Goal: Communication & Community: Answer question/provide support

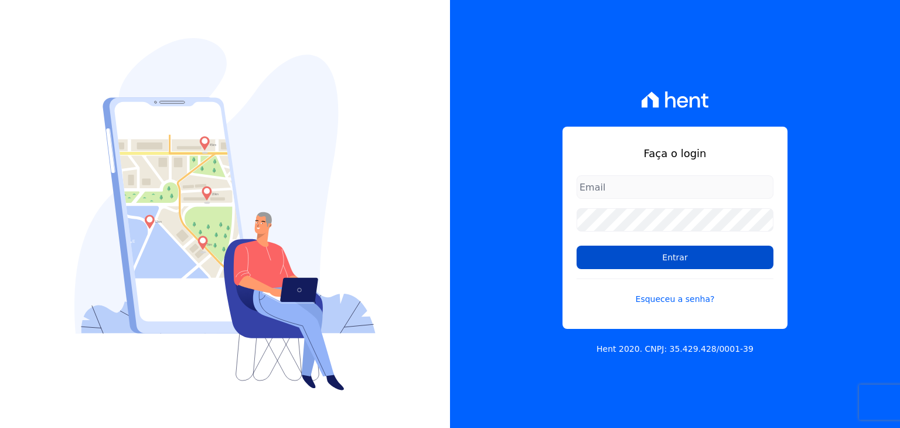
type input "[EMAIL_ADDRESS][DOMAIN_NAME]"
click at [659, 266] on input "Entrar" at bounding box center [675, 257] width 197 height 23
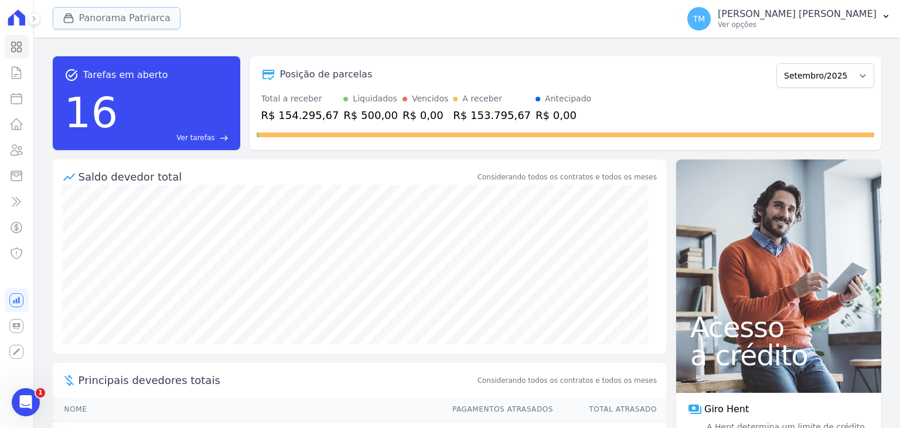
click at [144, 14] on button "Panorama Patriarca" at bounding box center [117, 18] width 128 height 22
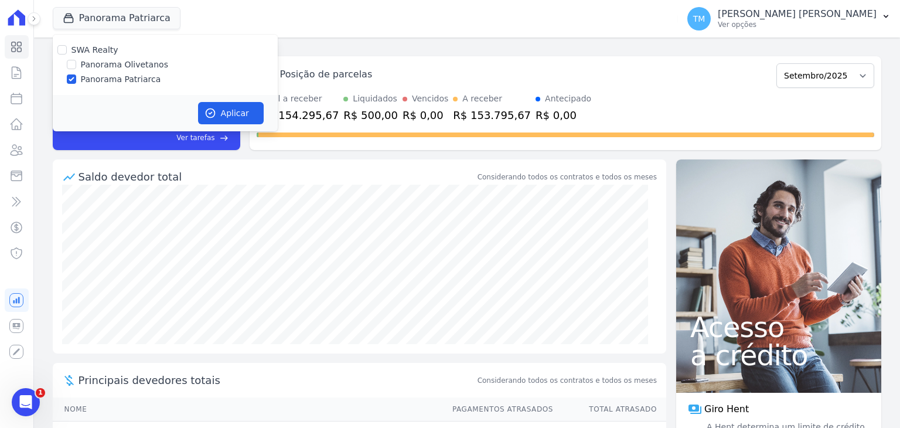
click at [146, 69] on label "Panorama Olivetanos" at bounding box center [124, 65] width 87 height 12
click at [76, 69] on input "Panorama Olivetanos" at bounding box center [71, 64] width 9 height 9
checkbox input "true"
click at [136, 80] on label "Panorama Patriarca" at bounding box center [121, 79] width 80 height 12
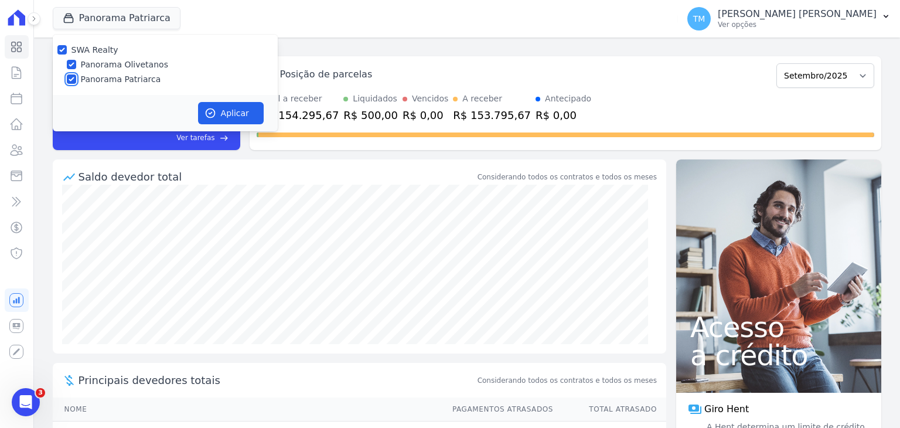
click at [76, 80] on input "Panorama Patriarca" at bounding box center [71, 78] width 9 height 9
checkbox input "false"
click at [232, 115] on button "Aplicar" at bounding box center [231, 113] width 66 height 22
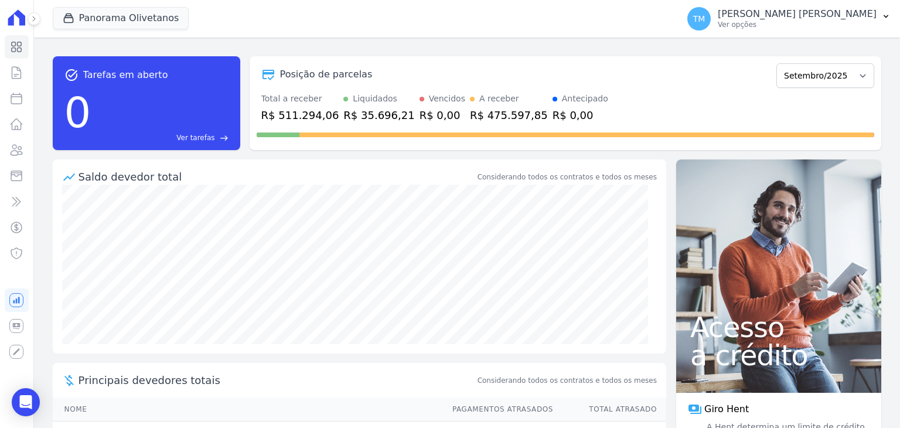
click at [40, 21] on div "Panorama Olivetanos SWA Realty Panorama Olivetanos Panorama [PERSON_NAME] Aplic…" at bounding box center [467, 19] width 866 height 38
click at [37, 19] on icon at bounding box center [33, 18] width 7 height 7
drag, startPoint x: 37, startPoint y: 19, endPoint x: 37, endPoint y: 27, distance: 7.6
click at [0, 0] on icon at bounding box center [0, 0] width 0 height 0
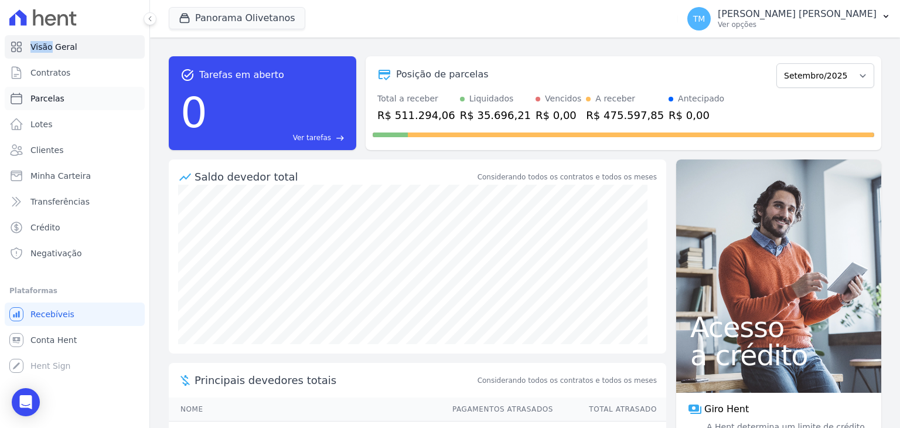
click at [78, 87] on link "Parcelas" at bounding box center [75, 98] width 140 height 23
select select
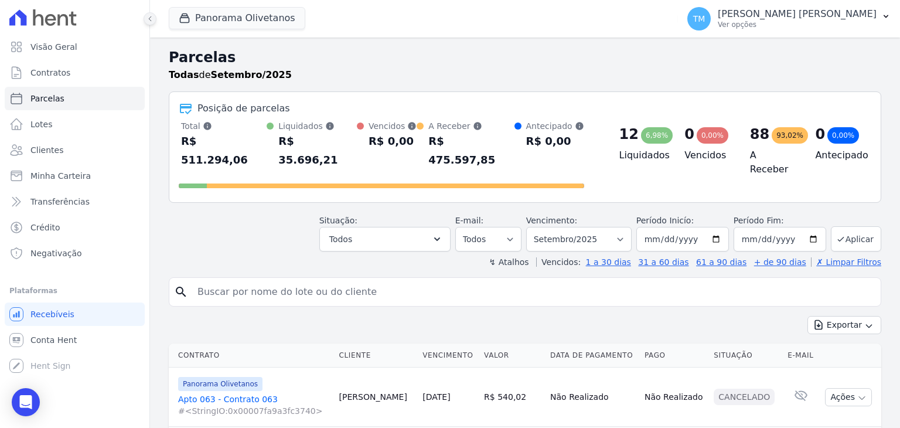
click at [147, 18] on icon at bounding box center [150, 18] width 7 height 7
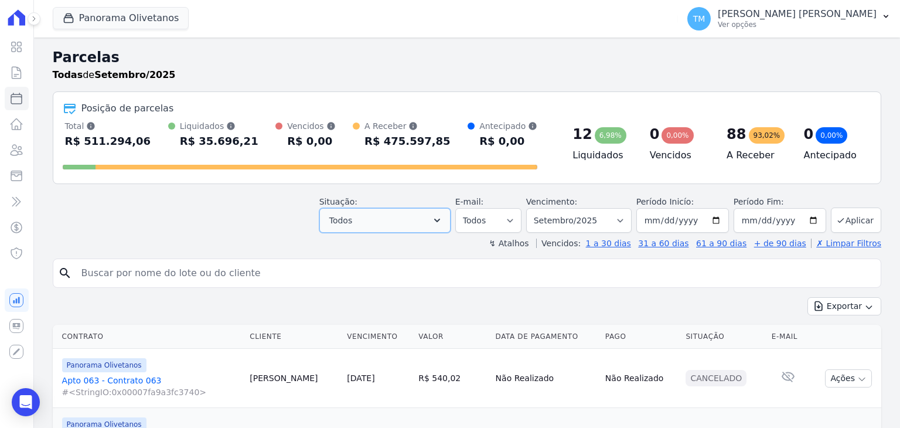
click at [420, 226] on button "Todos" at bounding box center [385, 220] width 131 height 25
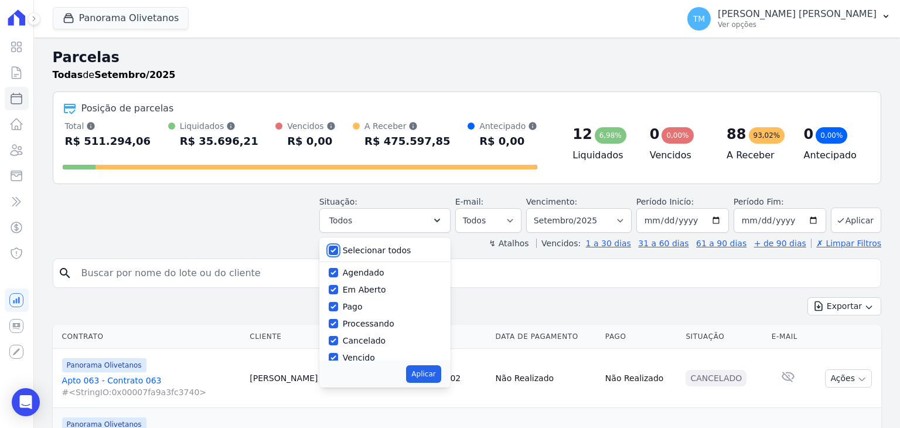
click at [338, 250] on input "Selecionar todos" at bounding box center [333, 250] width 9 height 9
checkbox input "false"
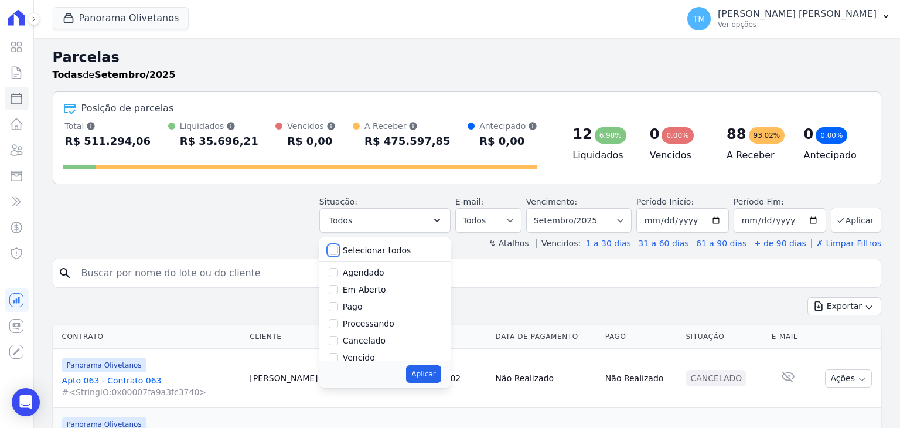
checkbox input "false"
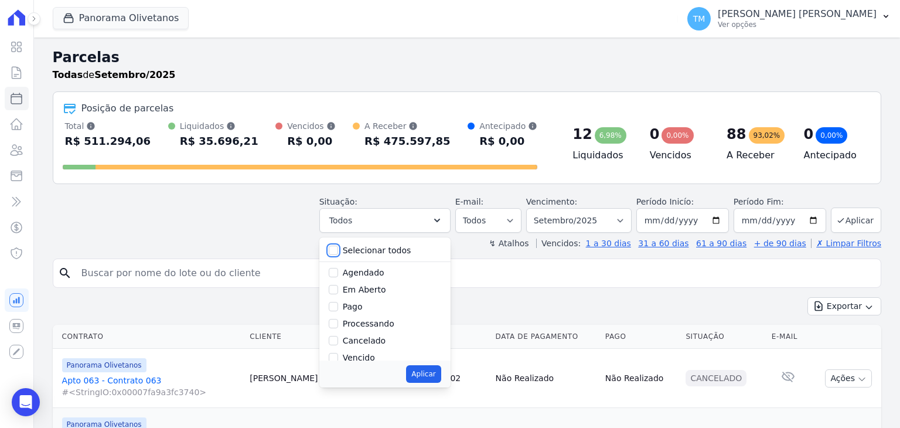
checkbox input "false"
click at [338, 356] on input "Vencido" at bounding box center [333, 357] width 9 height 9
checkbox input "true"
click at [439, 379] on button "Aplicar" at bounding box center [423, 374] width 35 height 18
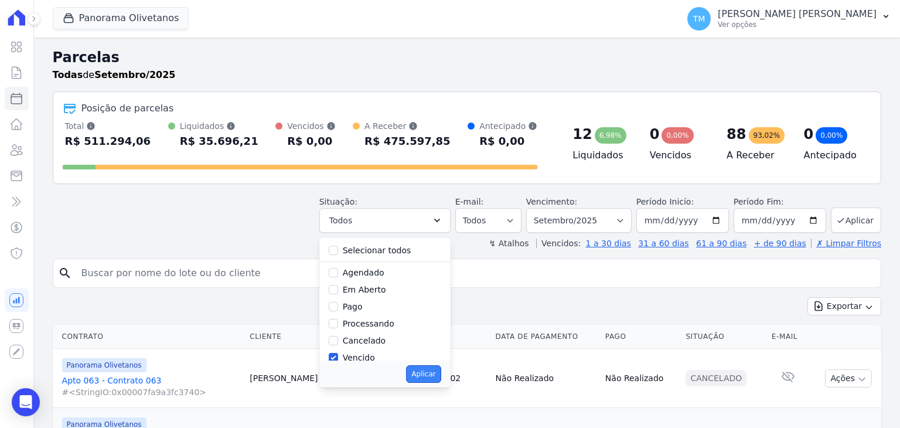
select select "overdue"
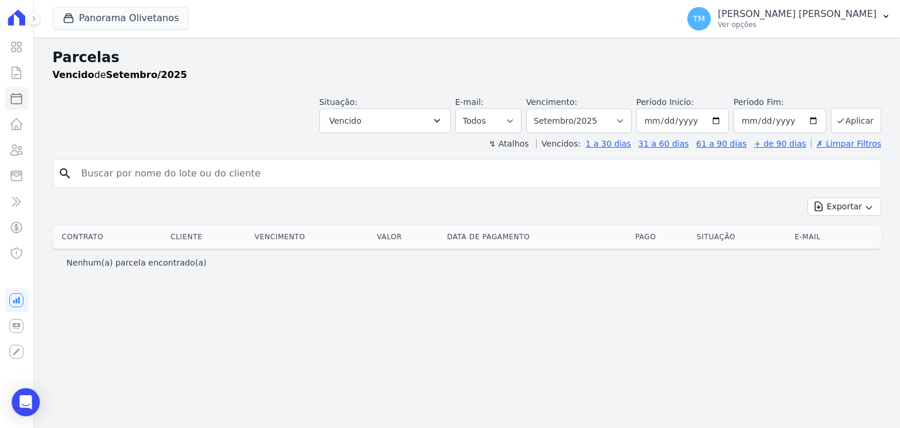
select select
click at [725, 121] on input "2025-09-01" at bounding box center [683, 120] width 93 height 25
type input "2025-08-01"
click at [818, 123] on input "2025-09-30" at bounding box center [780, 120] width 93 height 25
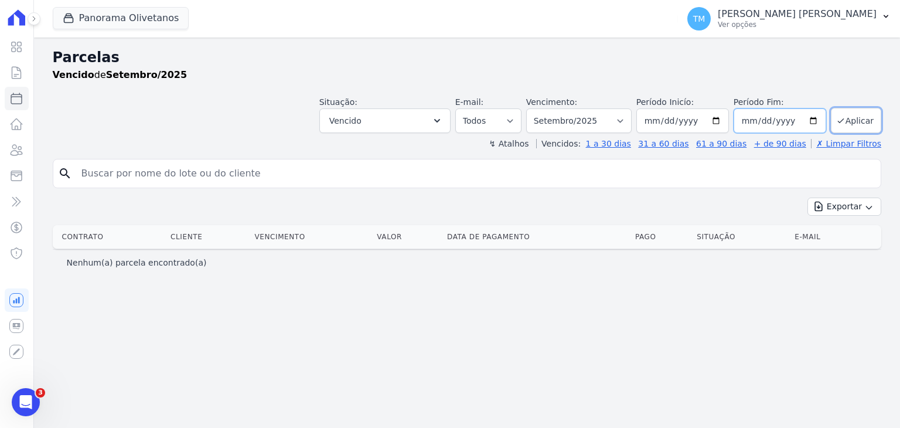
type input "2025-08-31"
click at [856, 115] on button "Aplicar" at bounding box center [856, 120] width 50 height 25
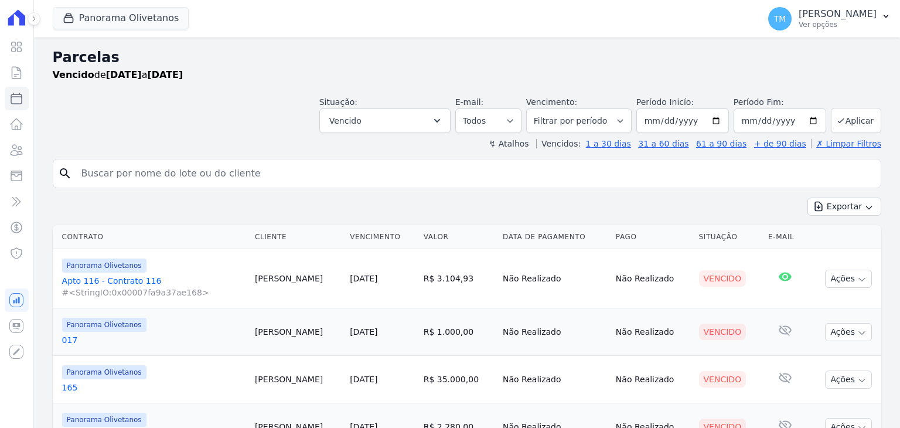
select select
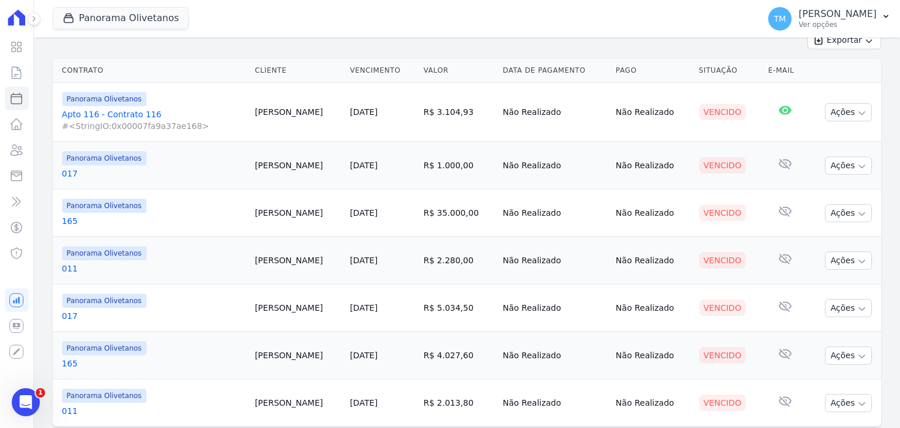
scroll to position [199, 0]
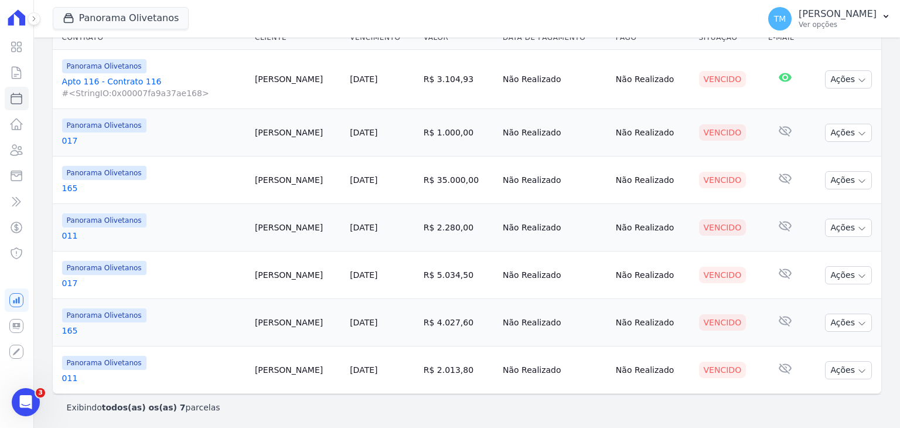
click at [66, 376] on link "011" at bounding box center [153, 378] width 183 height 12
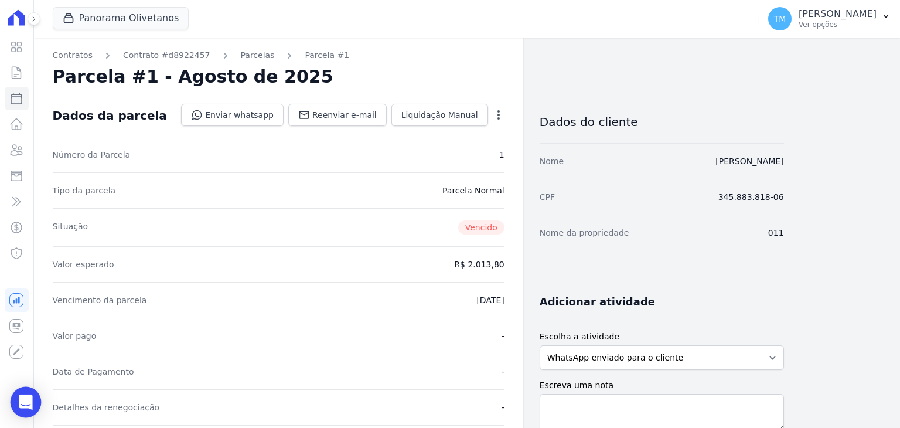
click at [29, 400] on icon "Open Intercom Messenger" at bounding box center [25, 402] width 13 height 15
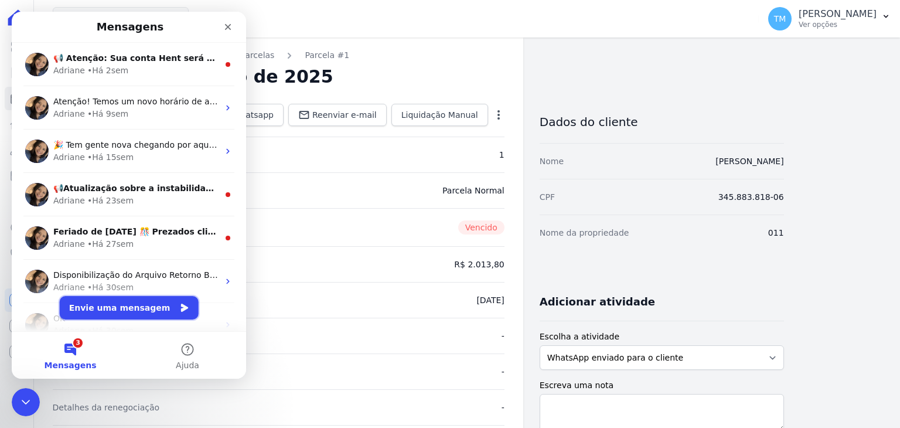
click at [118, 314] on button "Envie uma mensagem" at bounding box center [129, 307] width 139 height 23
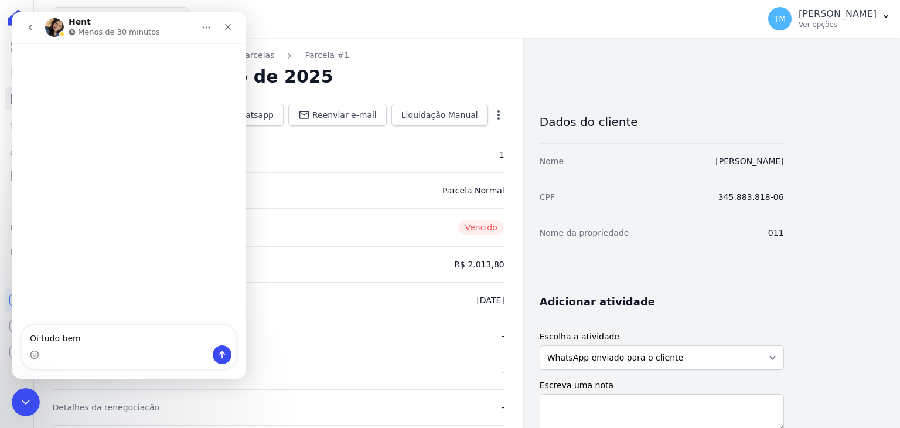
type textarea "Oi tudo bem?"
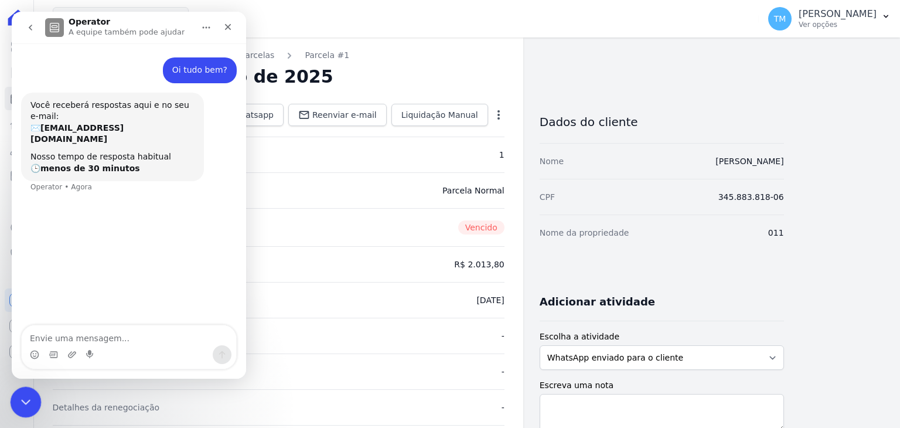
click at [30, 398] on icon "Encerramento do Messenger da Intercom" at bounding box center [24, 400] width 14 height 14
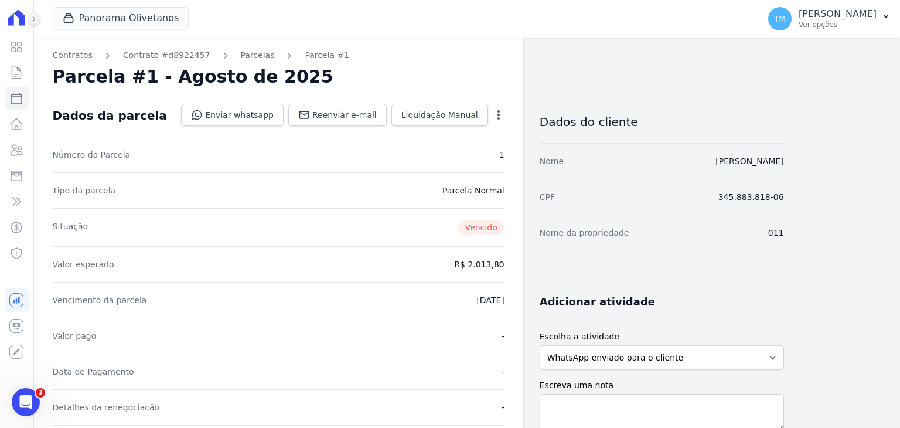
click at [36, 22] on icon at bounding box center [33, 18] width 7 height 7
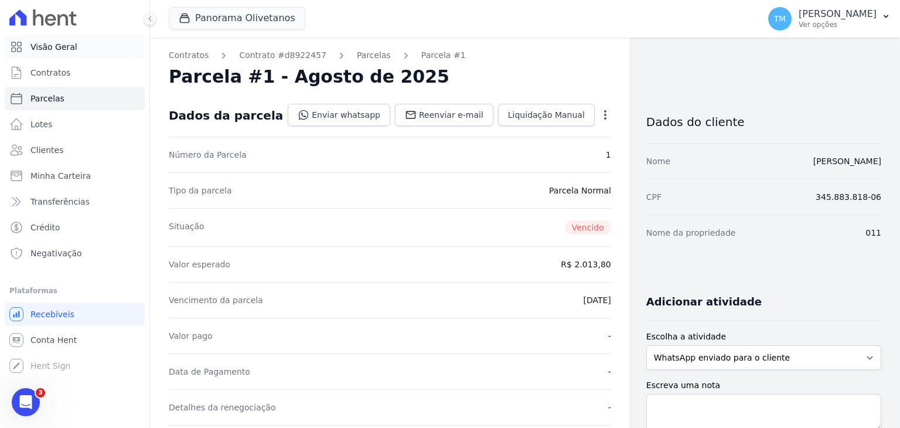
click at [35, 45] on span "Visão Geral" at bounding box center [53, 47] width 47 height 12
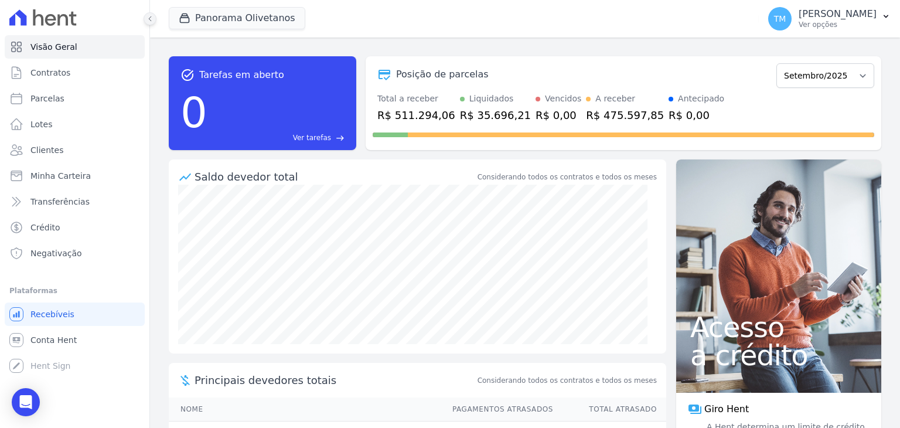
click at [150, 20] on icon at bounding box center [150, 18] width 2 height 5
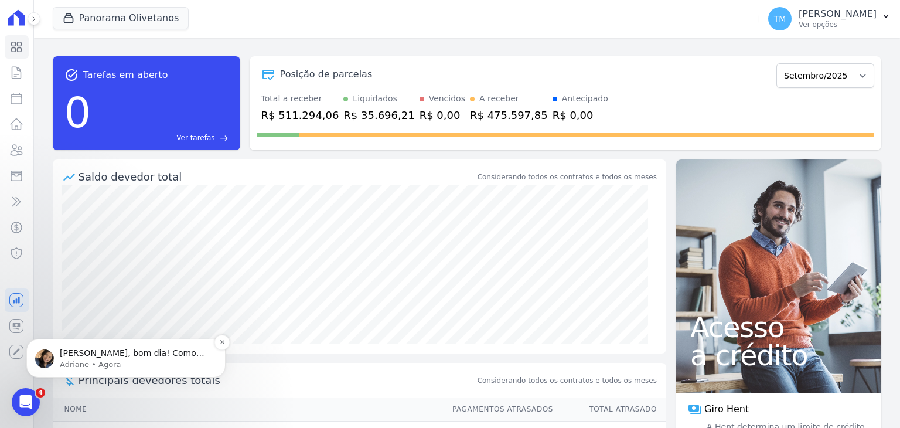
click at [104, 355] on p "Olá Taina, bom dia! Como vai?" at bounding box center [135, 354] width 151 height 12
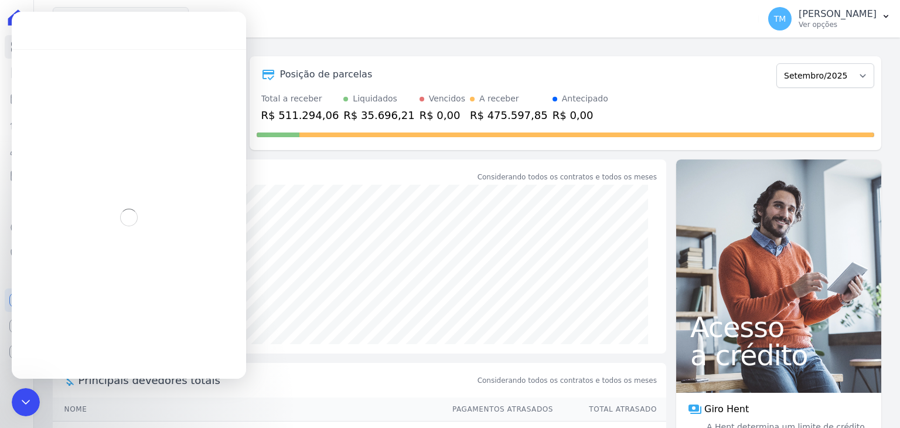
scroll to position [2, 0]
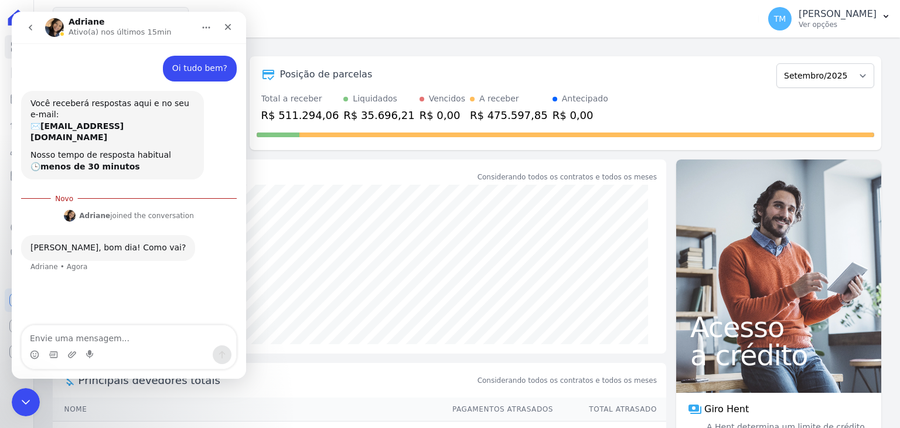
click at [104, 341] on textarea "Envie uma mensagem..." at bounding box center [129, 335] width 215 height 20
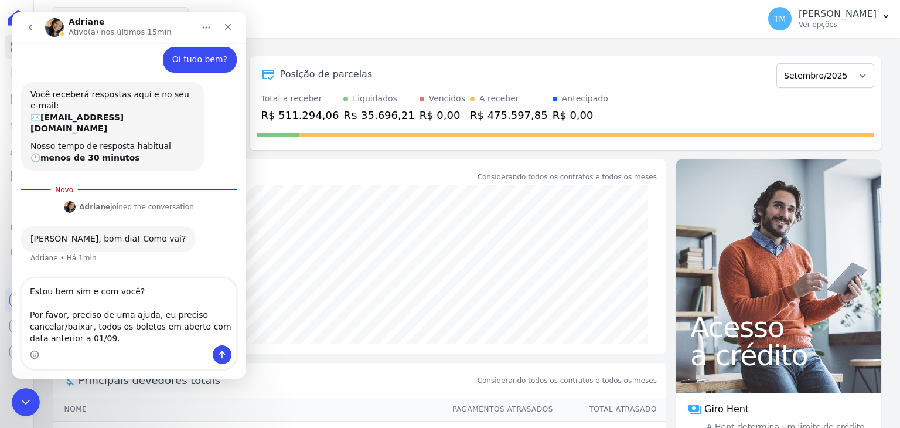
scroll to position [21, 0]
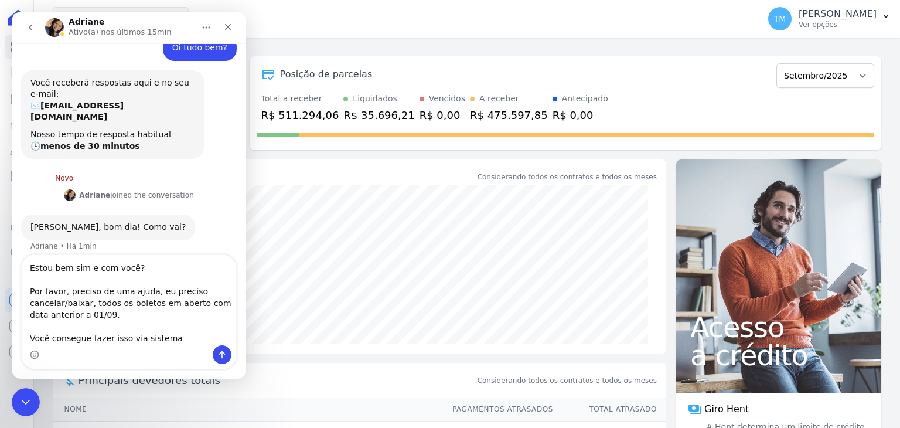
type textarea "Estou bem sim e com você? Por favor, preciso de uma ajuda, eu preciso cancelar/…"
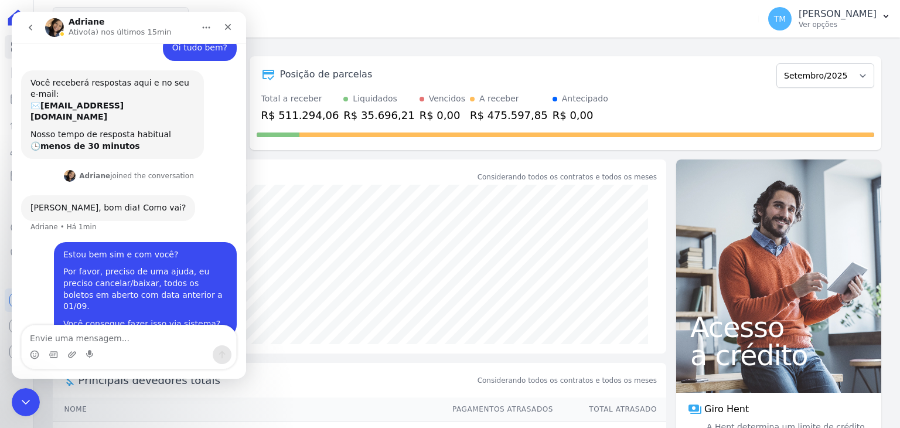
scroll to position [1, 0]
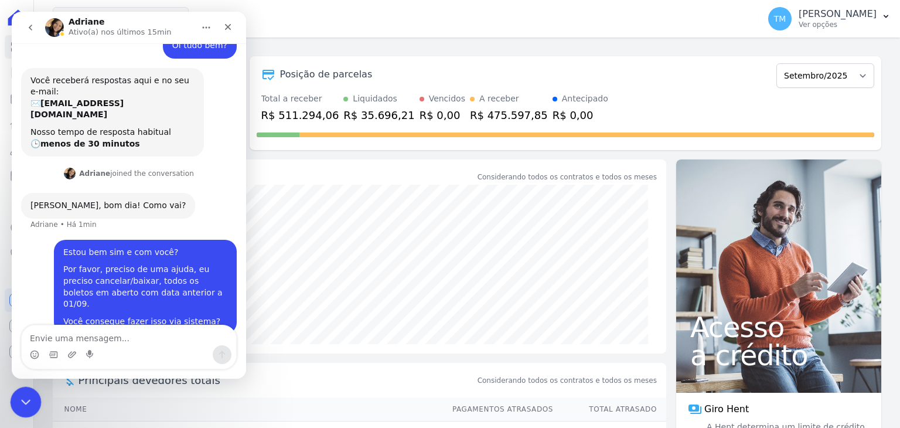
click at [19, 401] on icon "Encerramento do Messenger da Intercom" at bounding box center [24, 400] width 14 height 14
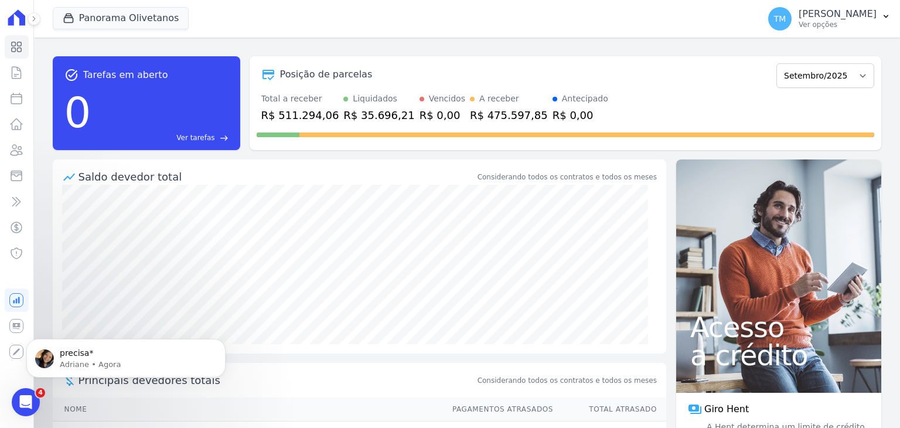
scroll to position [120, 0]
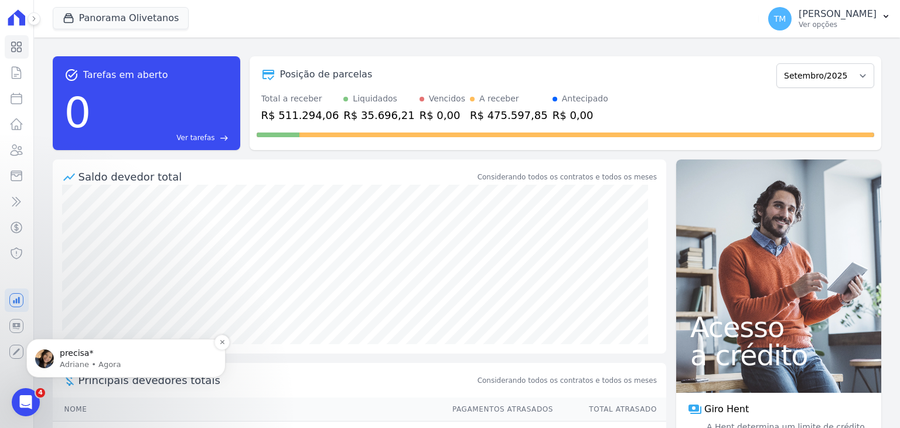
click at [86, 356] on p "precisa*" at bounding box center [135, 354] width 151 height 12
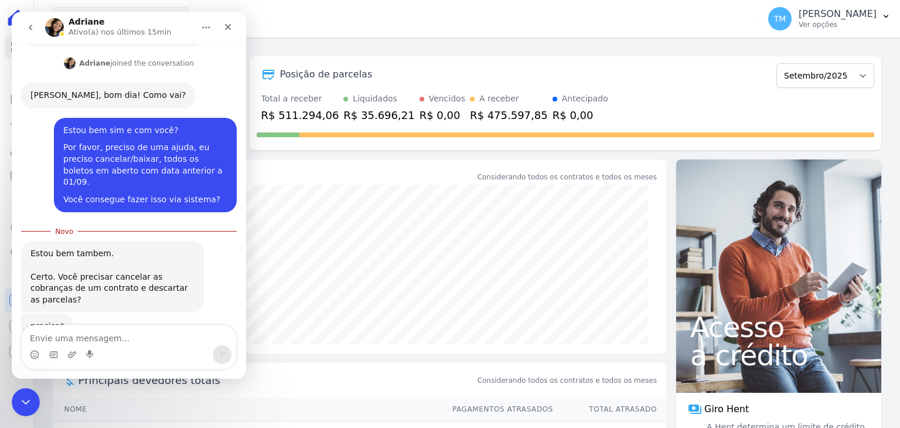
scroll to position [139, 0]
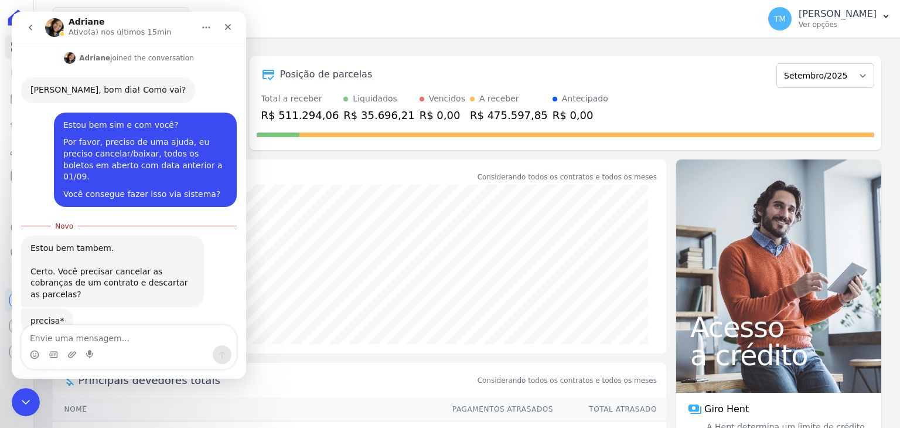
click at [148, 336] on textarea "Envie uma mensagem..." at bounding box center [129, 335] width 215 height 20
type textarea "a"
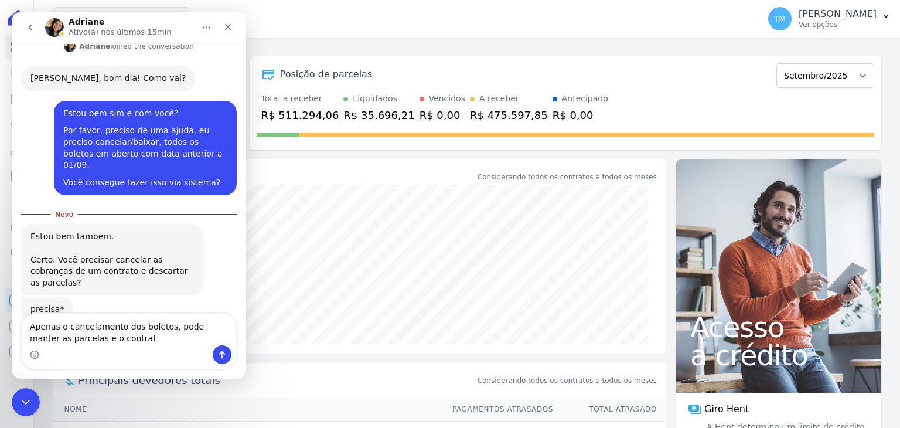
type textarea "Apenas o cancelamento dos boletos, pode manter as parcelas e o contrato"
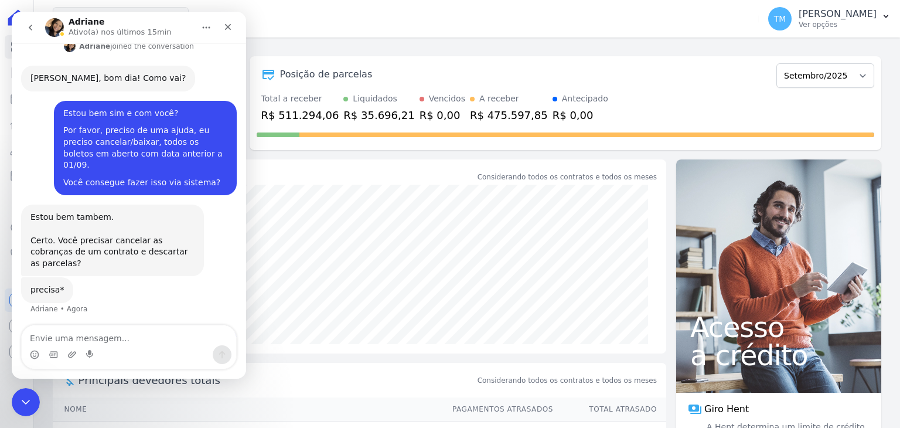
scroll to position [166, 0]
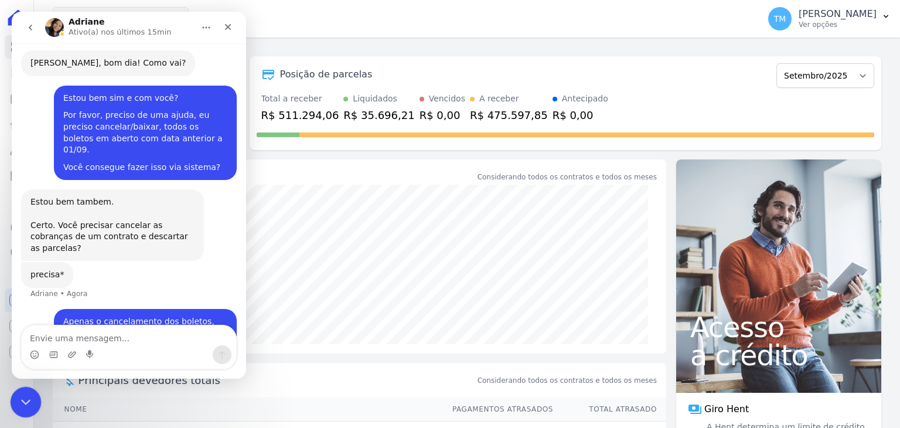
click at [20, 405] on icon "Encerramento do Messenger da Intercom" at bounding box center [24, 400] width 14 height 14
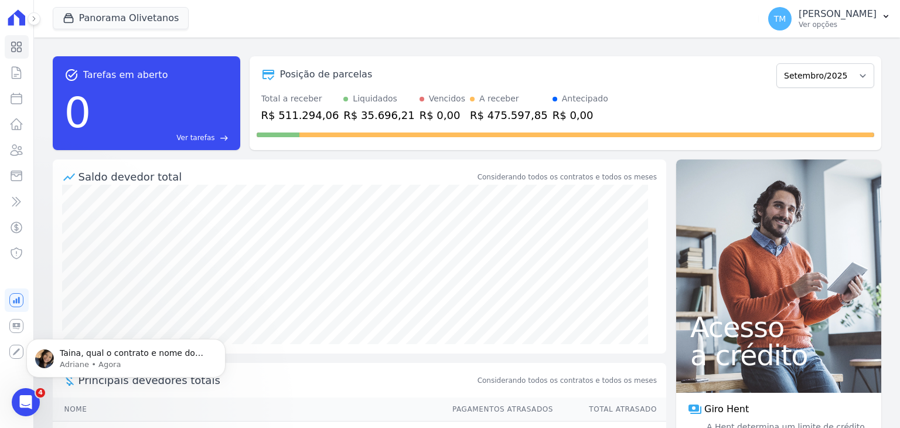
scroll to position [200, 0]
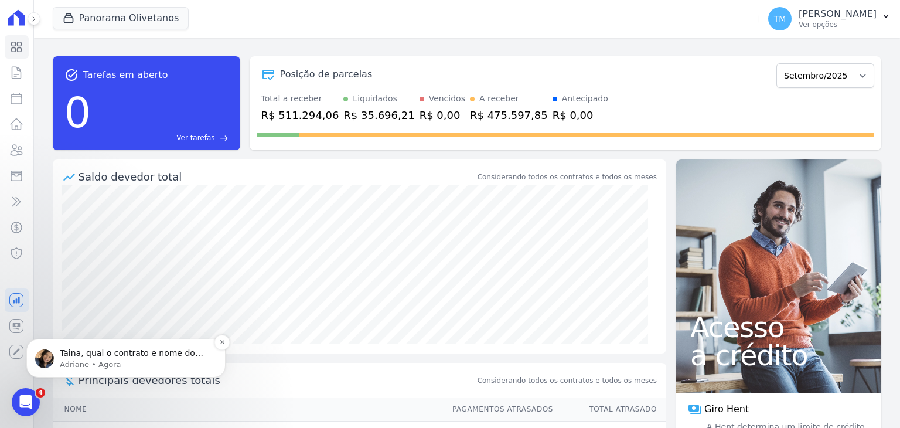
click at [138, 351] on p "Taina, qual o contrato e nome do cliente?" at bounding box center [135, 354] width 151 height 12
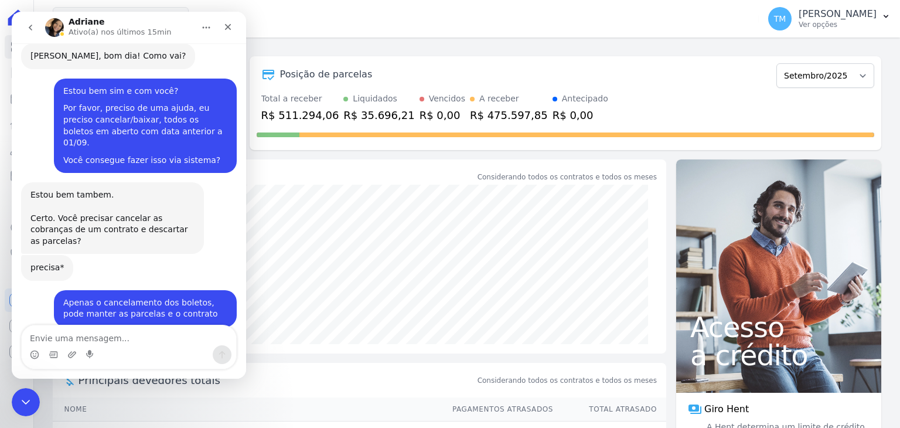
scroll to position [220, 0]
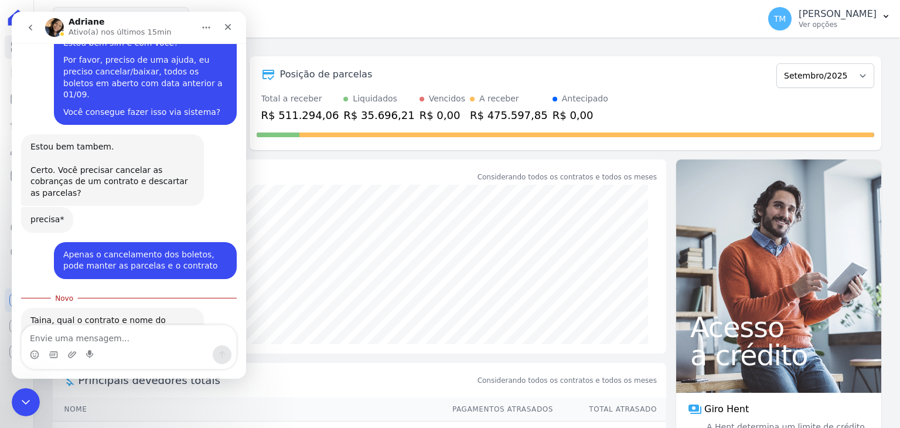
click at [139, 343] on textarea "Envie uma mensagem..." at bounding box center [129, 335] width 215 height 20
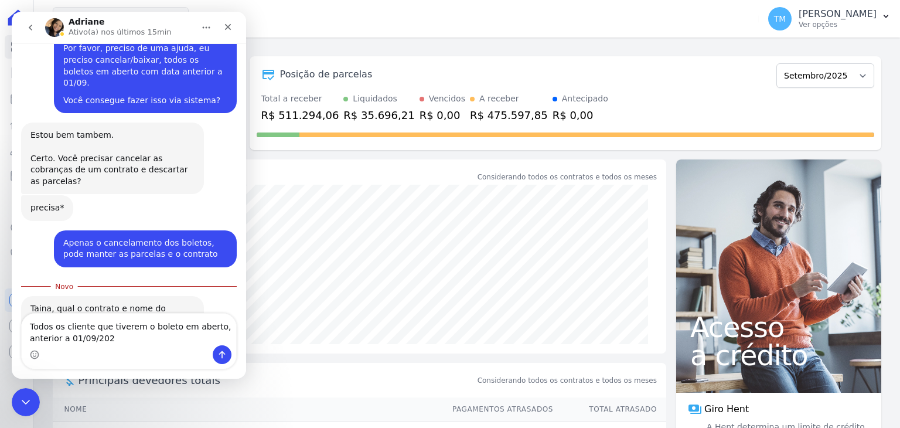
type textarea "Todos os cliente que tiverem o boleto em aberto, anterior a 01/09/2025"
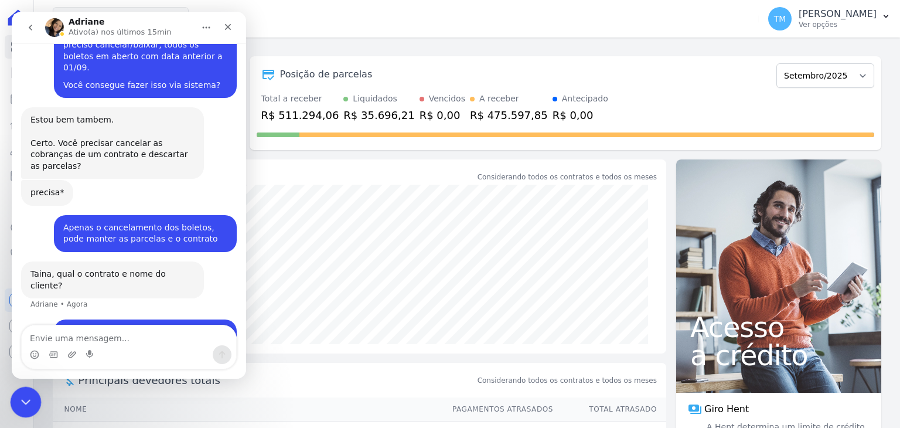
drag, startPoint x: 23, startPoint y: 396, endPoint x: 57, endPoint y: 750, distance: 355.1
click at [23, 395] on icon "Encerramento do Messenger da Intercom" at bounding box center [24, 400] width 14 height 14
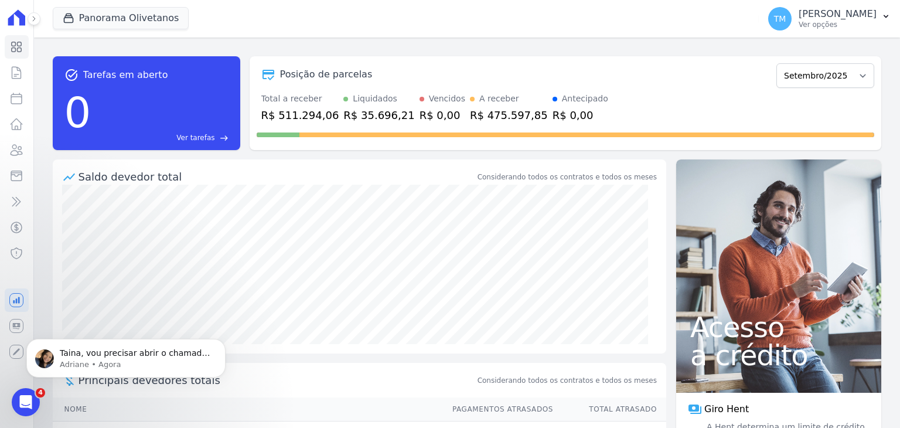
scroll to position [305, 0]
click at [150, 356] on p "Taina, vou precisar abrir o chamado solicitando o cancelamentos das cobranças. …" at bounding box center [135, 354] width 151 height 12
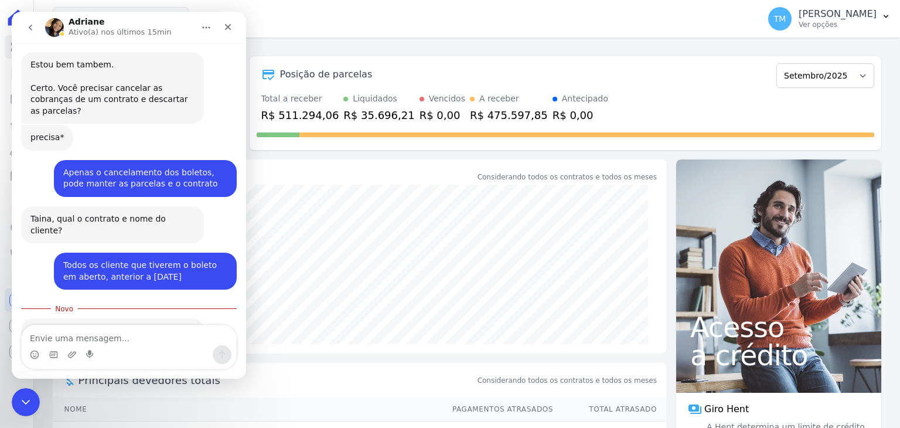
scroll to position [325, 0]
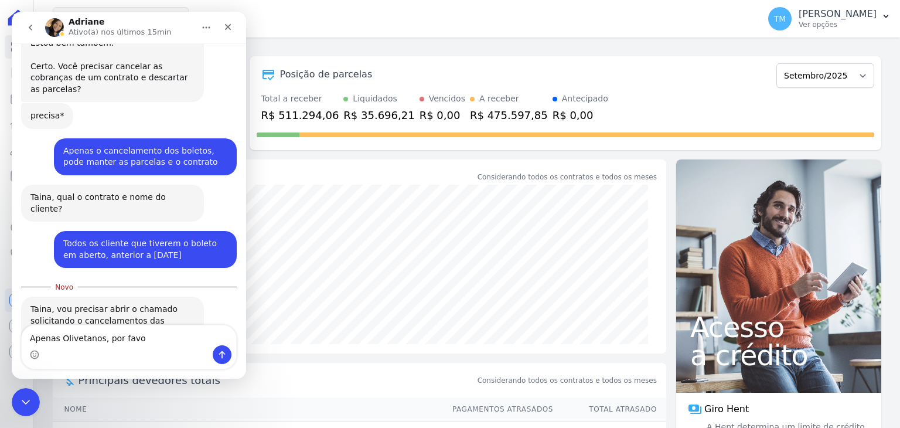
type textarea "Apenas Olivetanos, por favor"
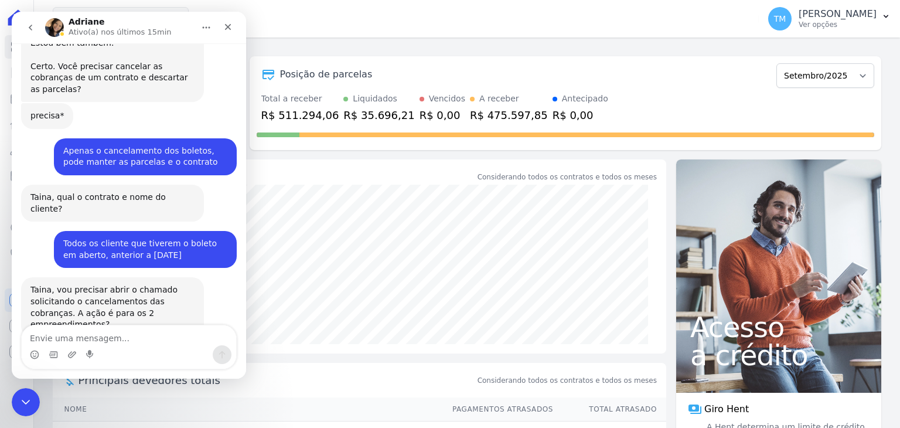
scroll to position [340, 0]
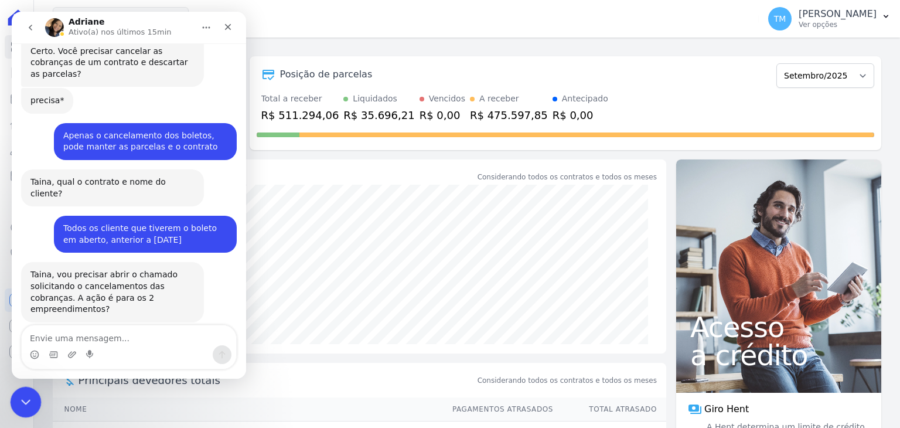
click at [10, 401] on html at bounding box center [24, 400] width 28 height 28
drag, startPoint x: 22, startPoint y: 399, endPoint x: 62, endPoint y: 743, distance: 346.4
click at [22, 399] on icon "Encerramento do Messenger da Intercom" at bounding box center [24, 400] width 14 height 14
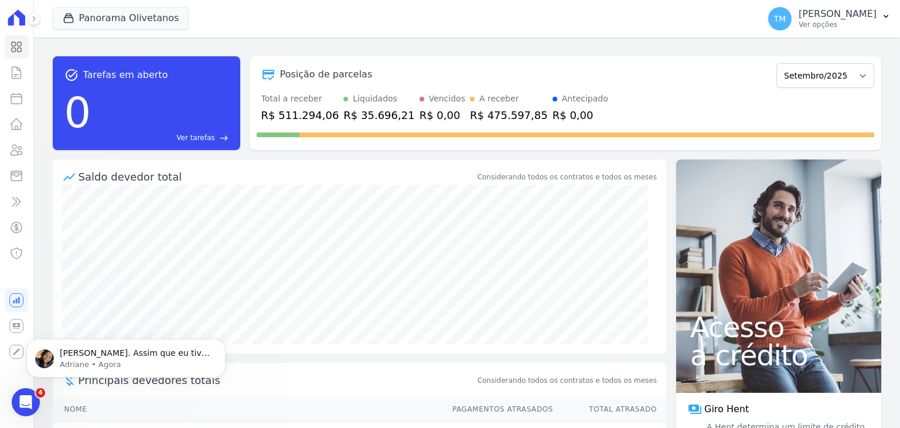
scroll to position [0, 0]
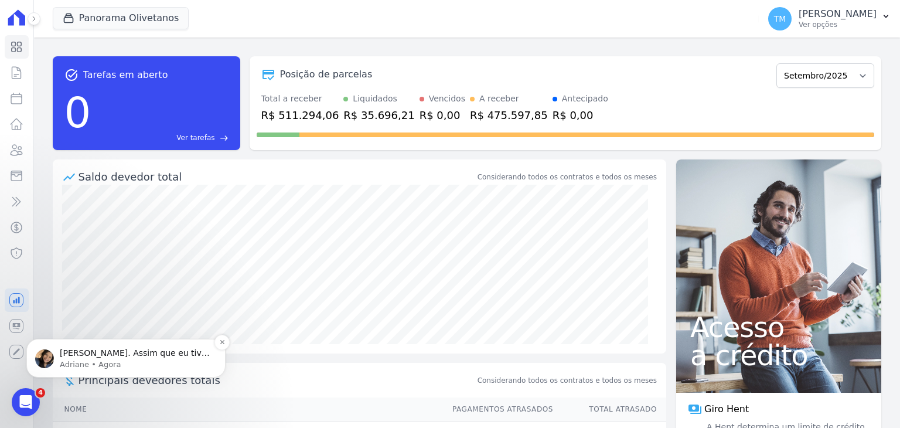
click at [148, 352] on p "Certo Taina. Assim que eu tiver o prazo para entrega aviso você. ; )" at bounding box center [135, 354] width 151 height 12
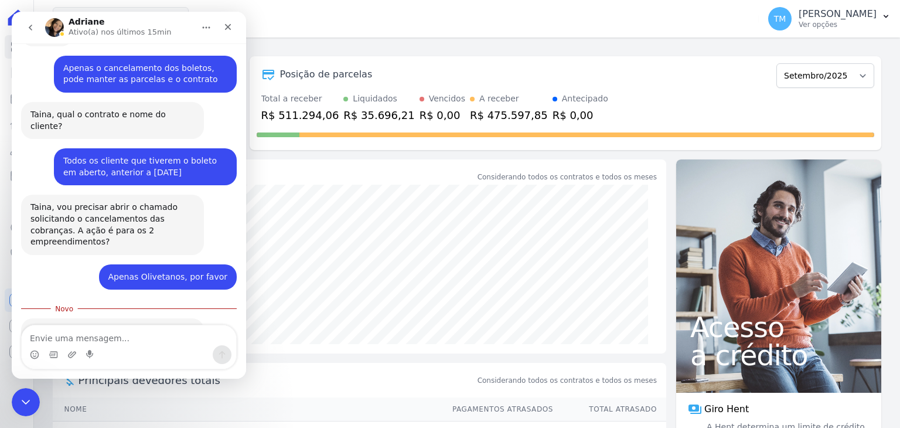
scroll to position [417, 0]
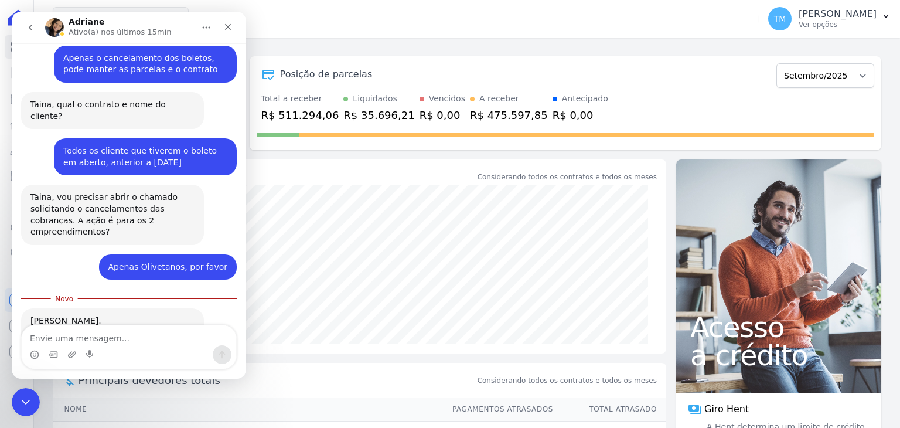
click at [157, 344] on textarea "Envie uma mensagem..." at bounding box center [129, 335] width 215 height 20
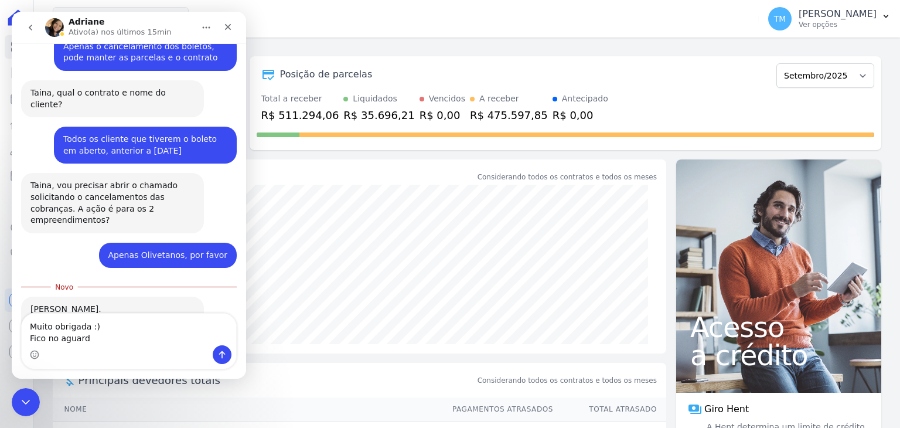
type textarea "Muito obrigada :) Fico no aguardo"
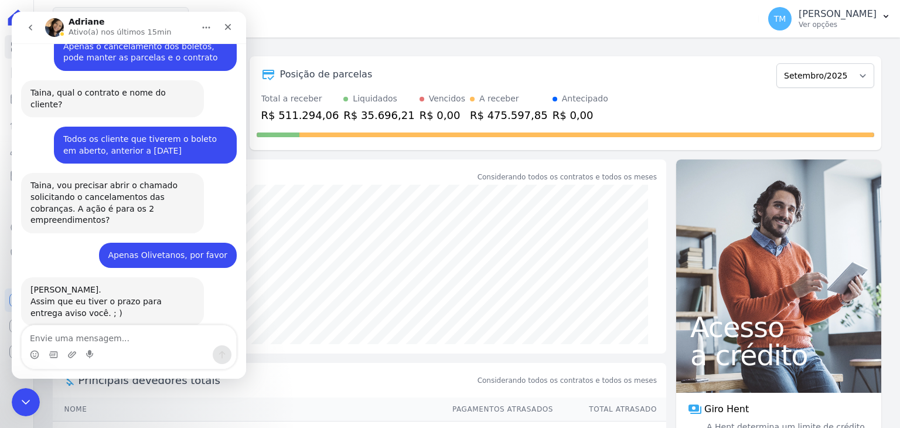
scroll to position [444, 0]
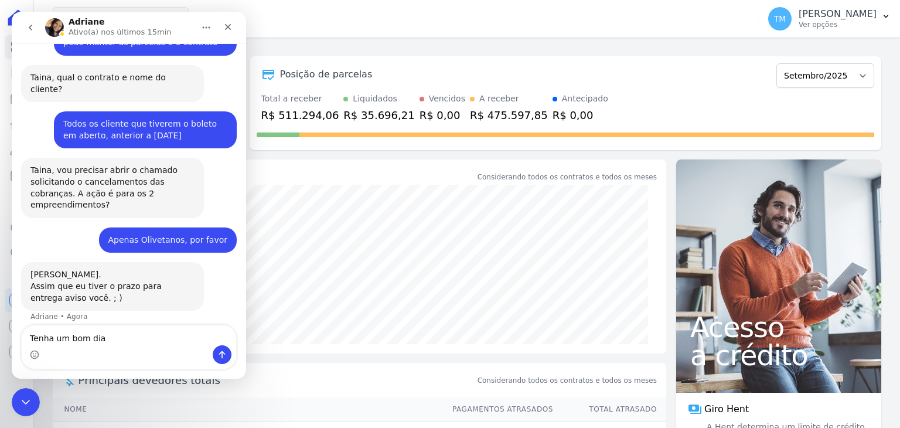
type textarea "Tenha um bom dia^^"
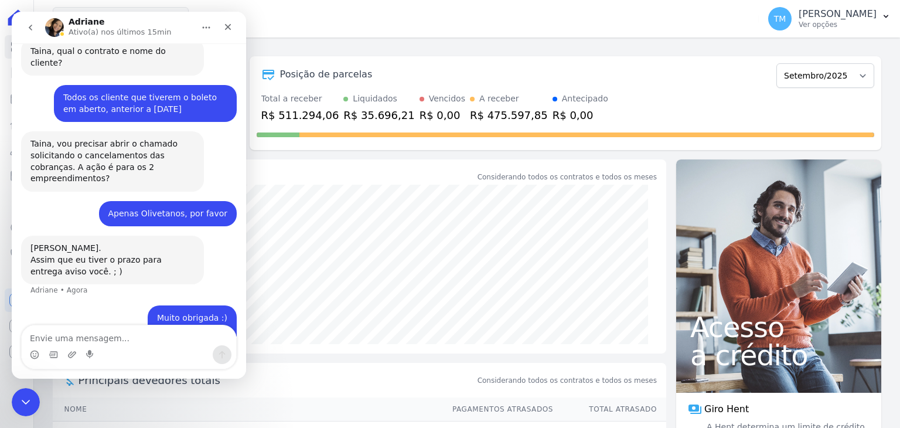
scroll to position [471, 0]
drag, startPoint x: 24, startPoint y: 396, endPoint x: 42, endPoint y: 770, distance: 374.5
click at [24, 395] on icon "Encerramento do Messenger da Intercom" at bounding box center [24, 400] width 14 height 14
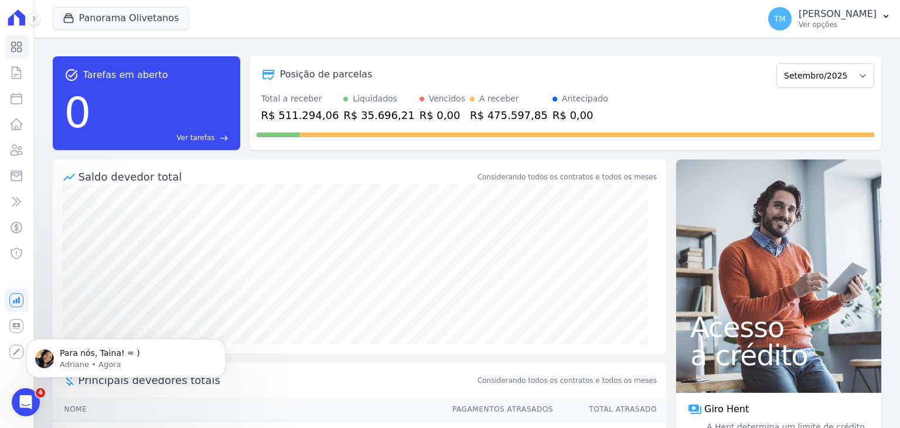
scroll to position [0, 0]
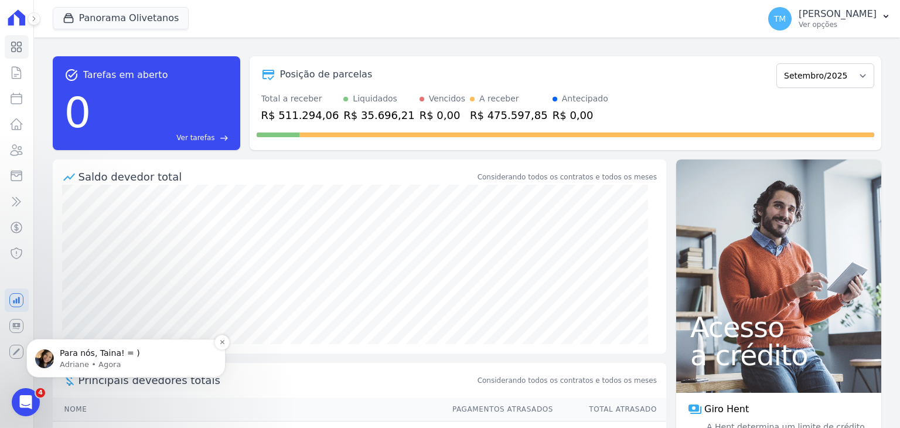
click at [112, 351] on p "Para nós, Taina! = )" at bounding box center [135, 354] width 151 height 12
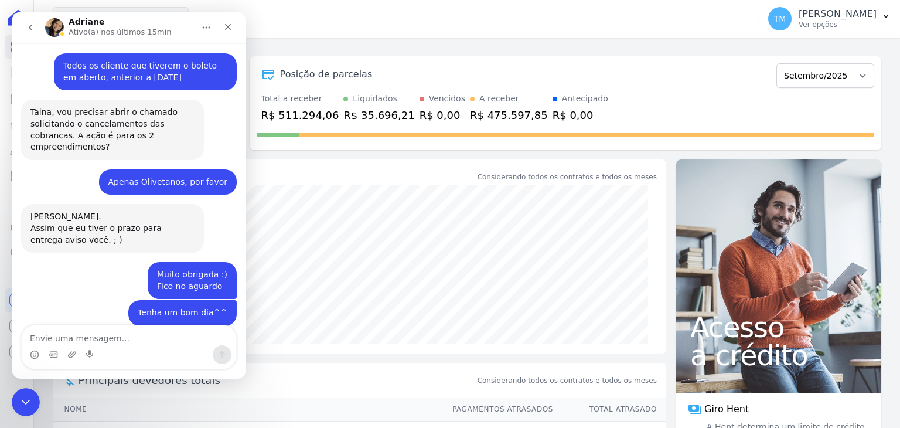
scroll to position [525, 0]
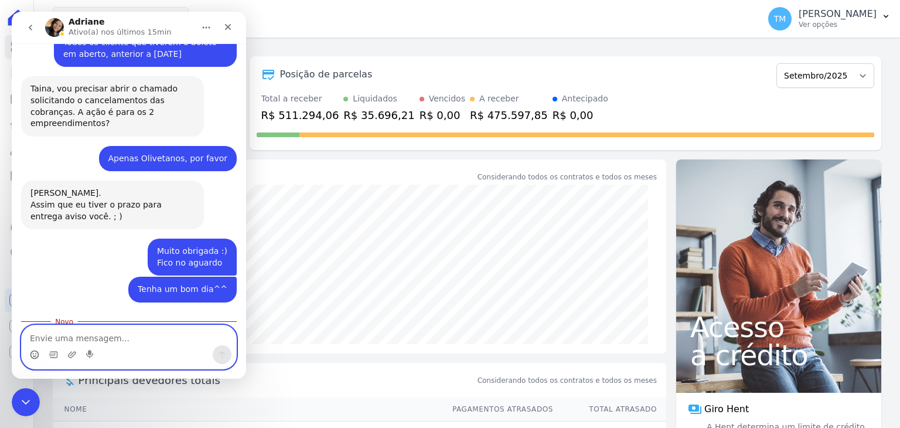
click at [38, 355] on circle "Selecionador de Emoji" at bounding box center [34, 355] width 8 height 8
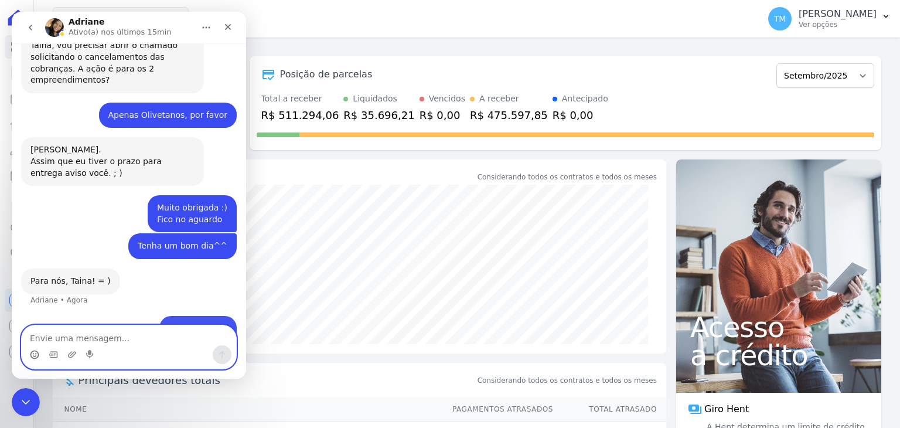
scroll to position [593, 0]
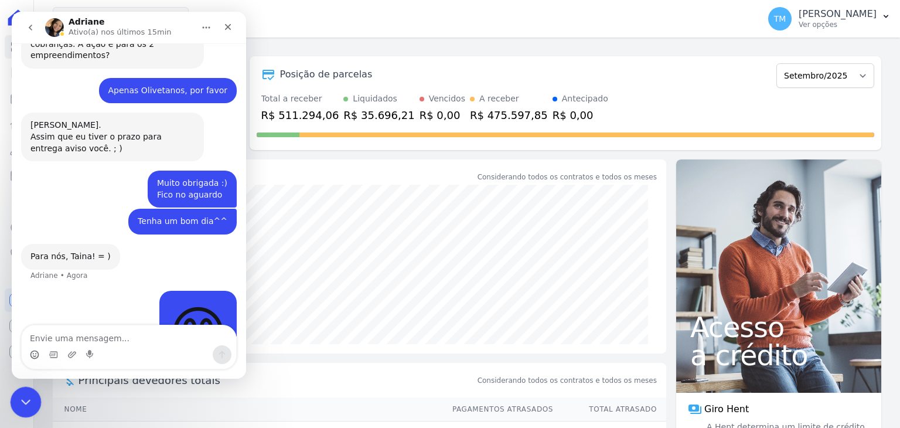
drag, startPoint x: 30, startPoint y: 397, endPoint x: 24, endPoint y: 759, distance: 361.2
click at [32, 396] on div "Encerramento do Messenger da Intercom" at bounding box center [24, 400] width 28 height 28
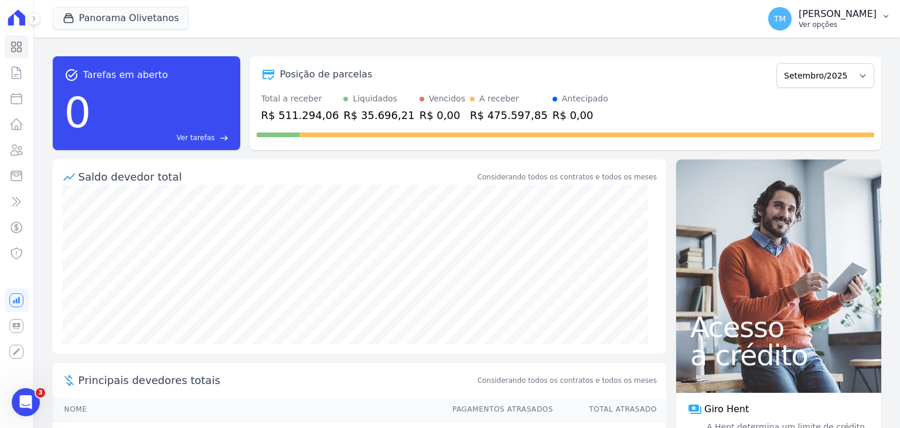
click at [848, 24] on p "Ver opções" at bounding box center [838, 24] width 78 height 9
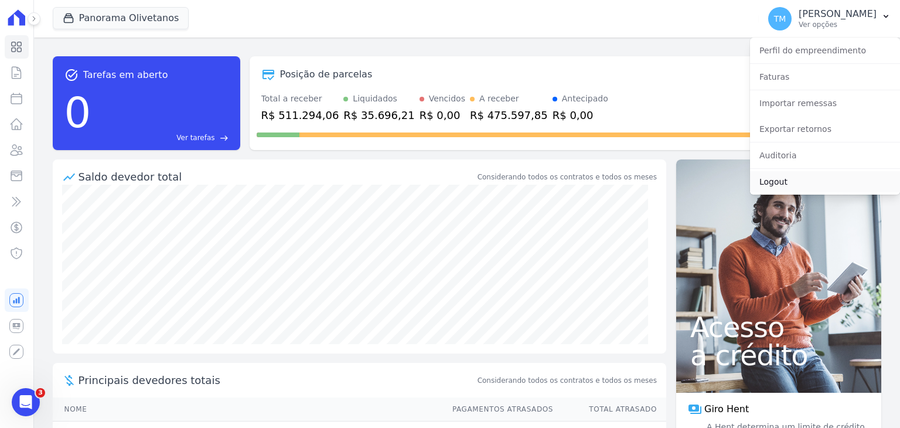
click at [789, 180] on link "Logout" at bounding box center [825, 181] width 150 height 21
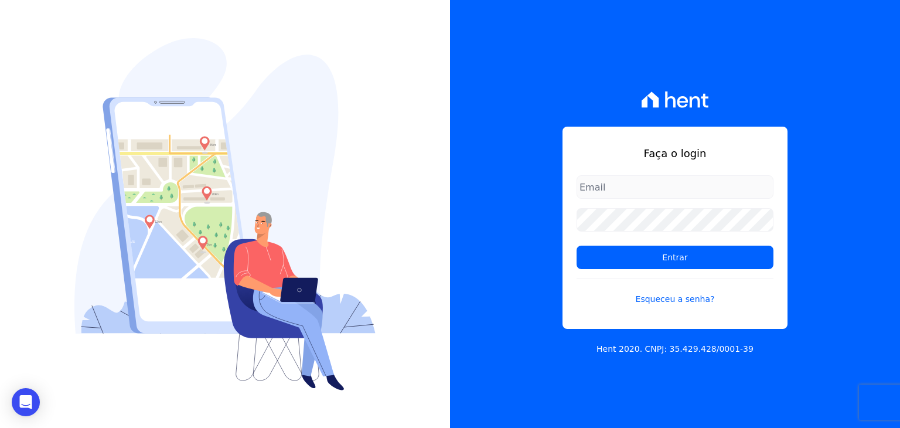
type input "taina.mendes@swarealty.com"
